Goal: Task Accomplishment & Management: Find specific page/section

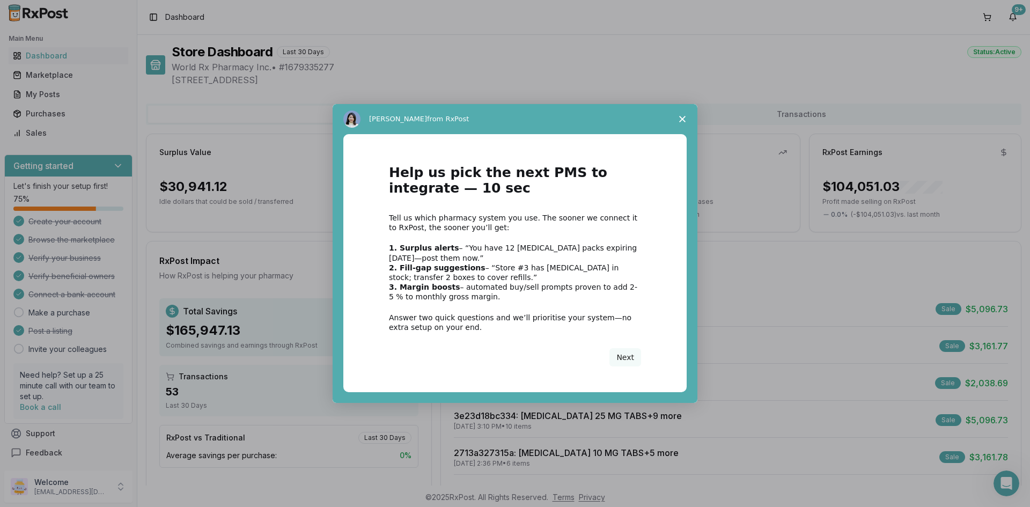
click at [684, 121] on polygon "Close survey" at bounding box center [682, 119] width 6 height 6
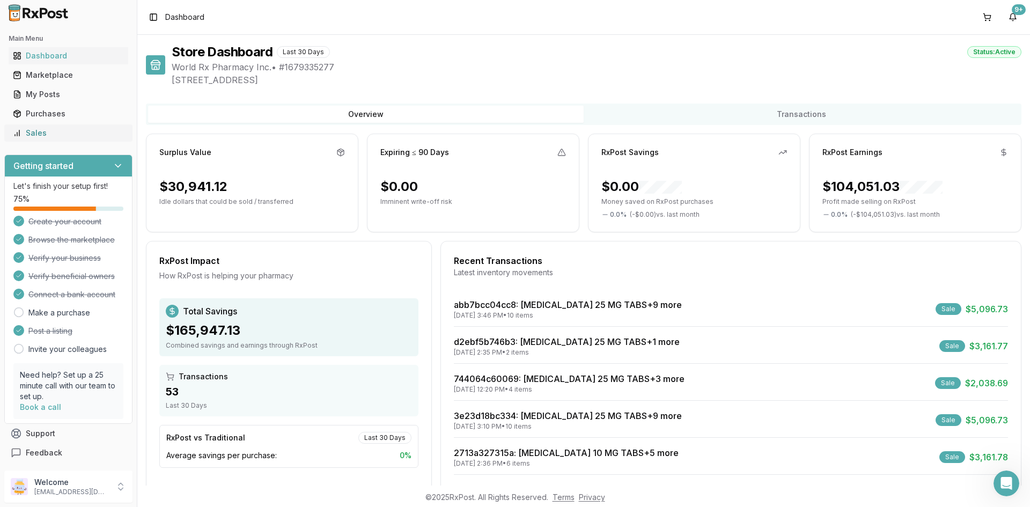
click at [77, 141] on link "Sales" at bounding box center [69, 132] width 120 height 19
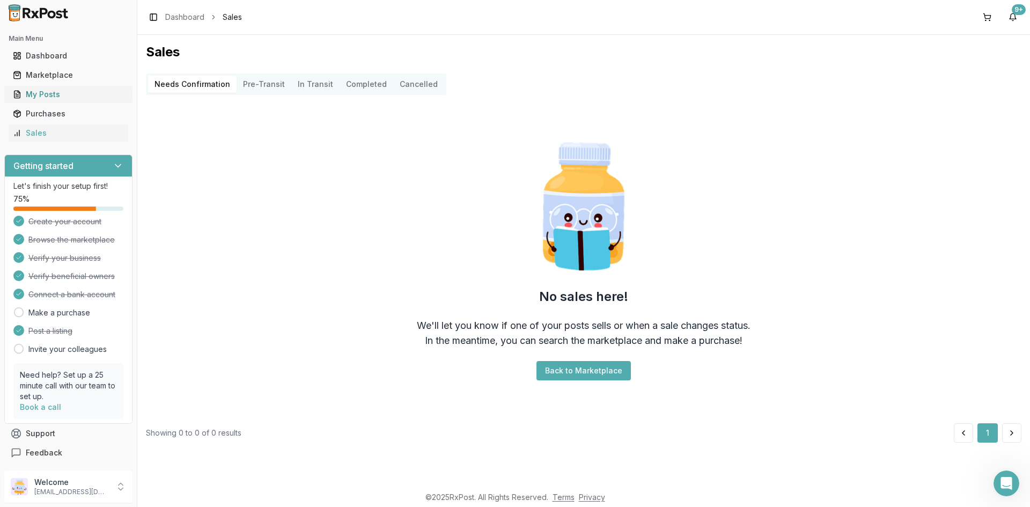
click at [121, 97] on link "My Posts" at bounding box center [69, 94] width 120 height 19
